Goal: Check status: Check status

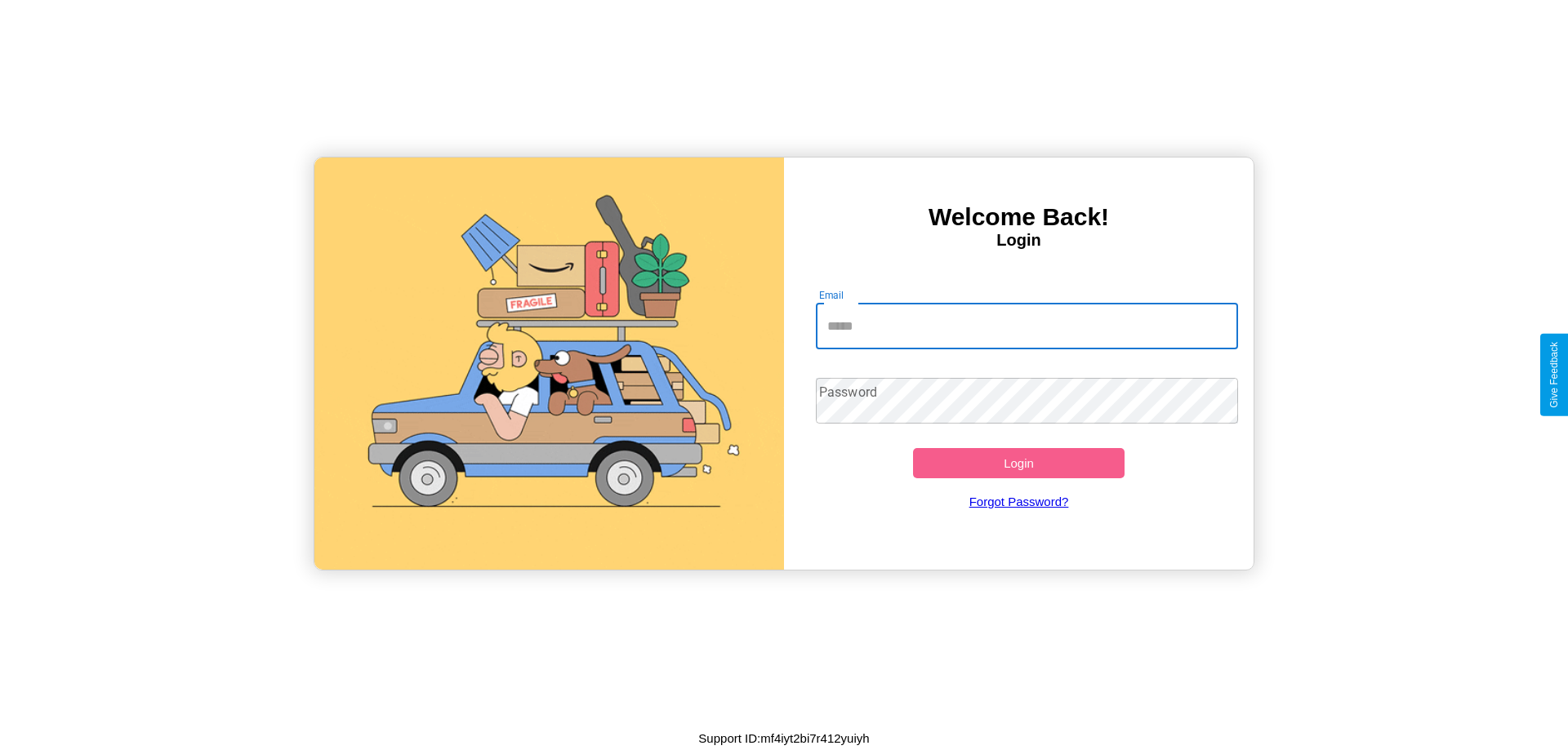
click at [1026, 326] on input "Email" at bounding box center [1027, 327] width 423 height 46
type input "**********"
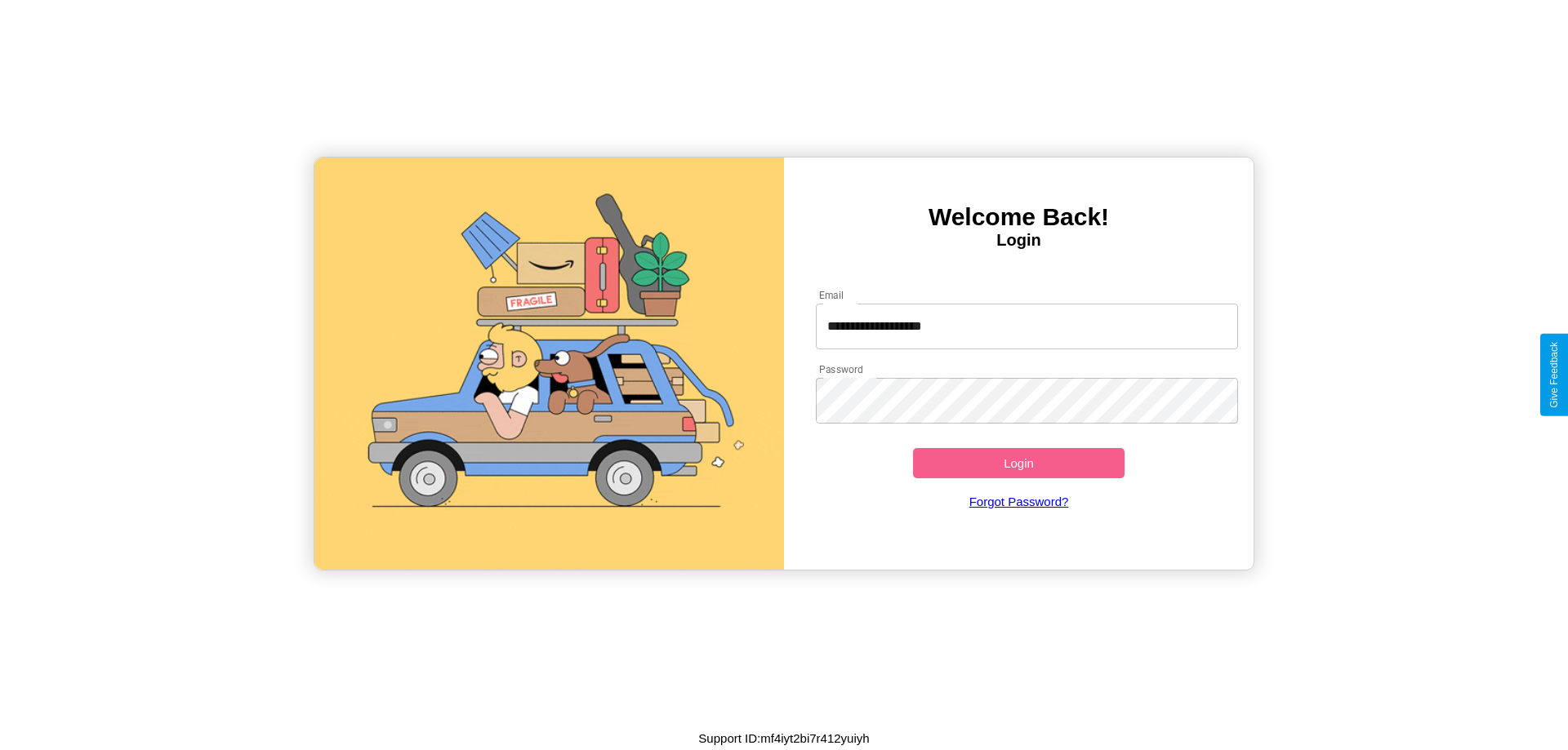
click at [1018, 463] on button "Login" at bounding box center [1019, 462] width 212 height 30
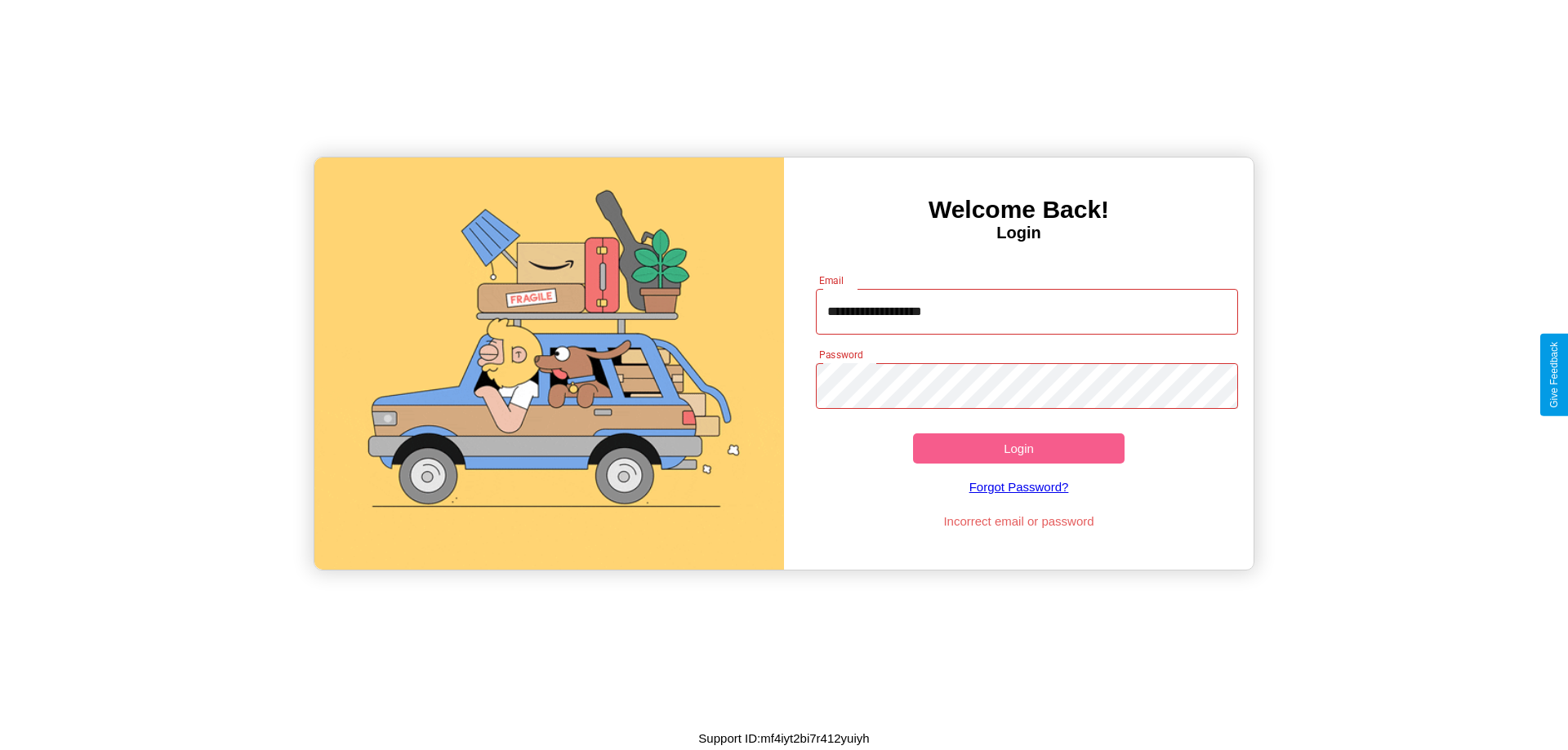
click at [1018, 448] on button "Login" at bounding box center [1019, 448] width 212 height 30
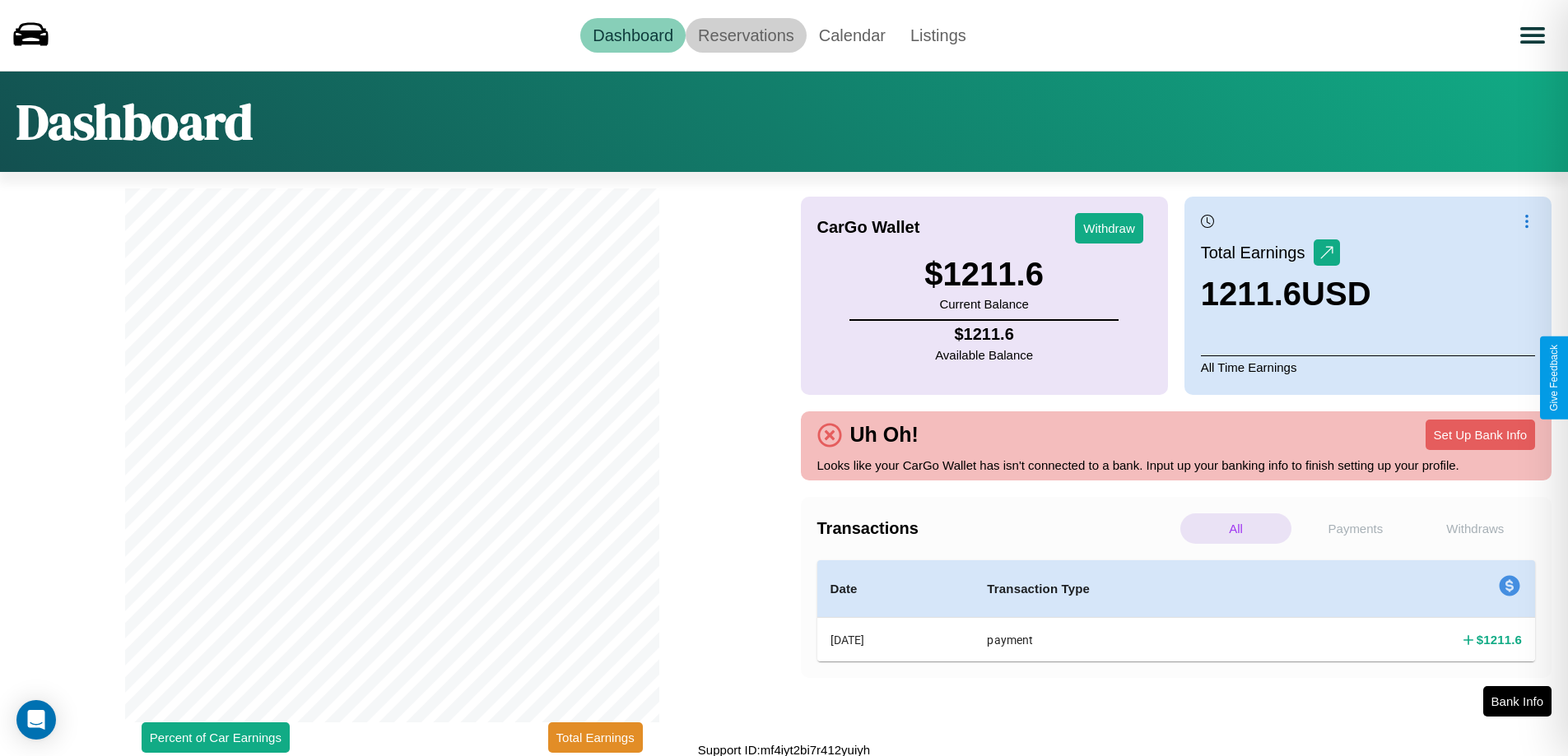
click at [746, 35] on link "Reservations" at bounding box center [746, 36] width 121 height 35
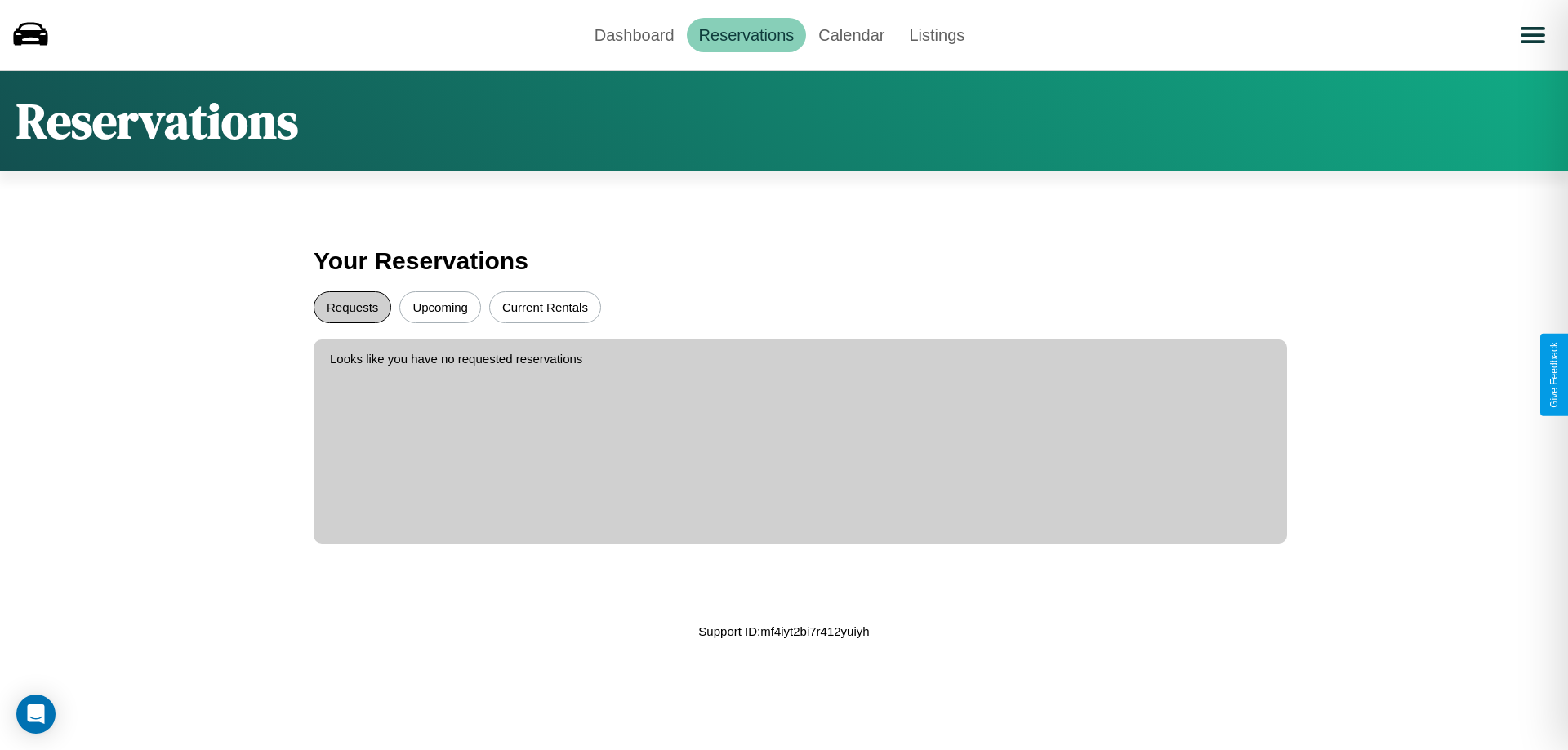
click at [352, 307] on button "Requests" at bounding box center [353, 307] width 78 height 32
click at [545, 307] on button "Current Rentals" at bounding box center [546, 307] width 112 height 32
click at [633, 34] on link "Dashboard" at bounding box center [634, 35] width 105 height 34
